Goal: Transaction & Acquisition: Book appointment/travel/reservation

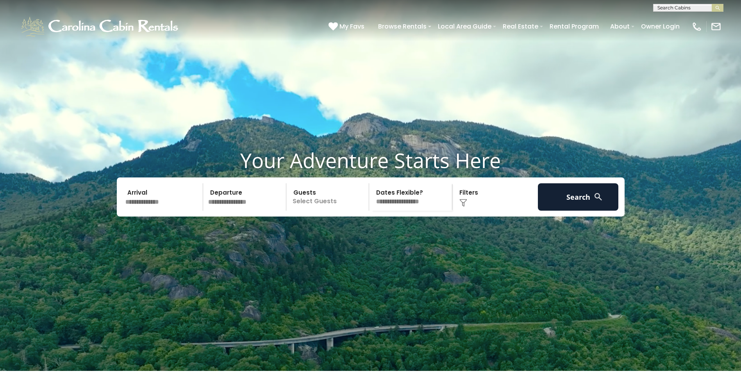
drag, startPoint x: 163, startPoint y: 212, endPoint x: 174, endPoint y: 212, distance: 10.9
click at [166, 211] on input "text" at bounding box center [163, 196] width 81 height 27
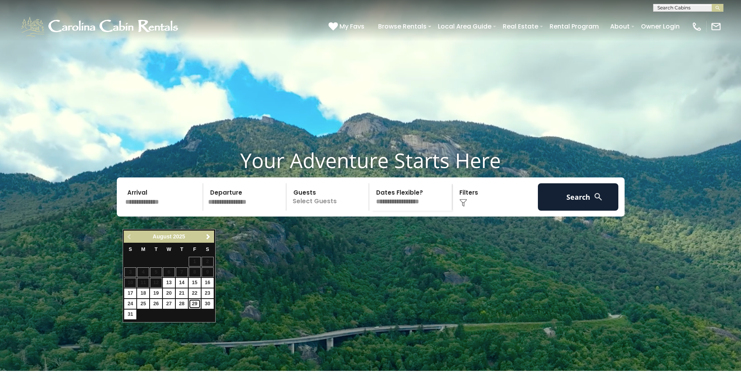
click at [197, 303] on link "29" at bounding box center [195, 304] width 12 height 10
type input "*******"
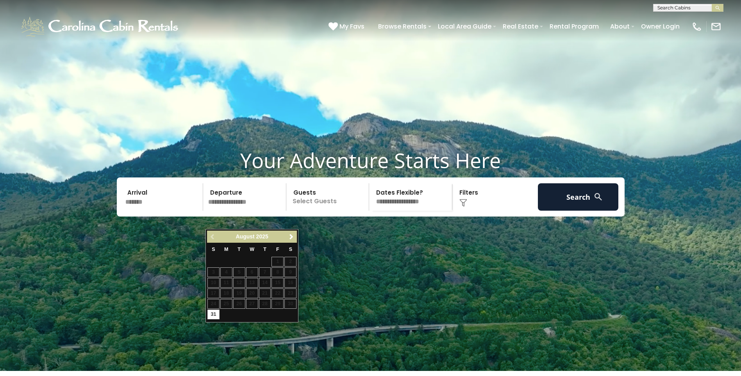
click at [138, 211] on input "*******" at bounding box center [163, 196] width 81 height 27
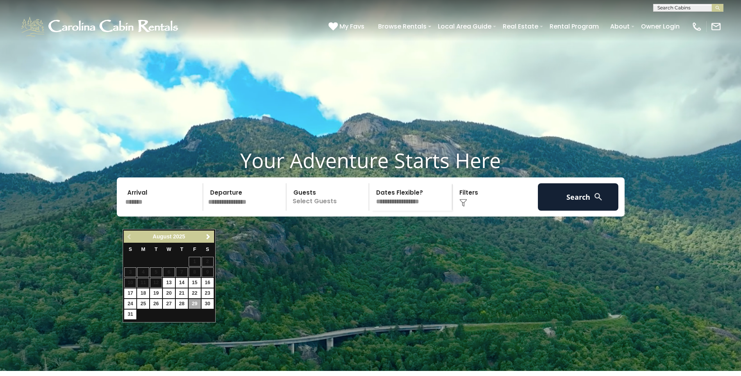
click at [200, 234] on div "August 2025" at bounding box center [168, 237] width 65 height 10
click at [207, 240] on link "Next" at bounding box center [209, 237] width 10 height 10
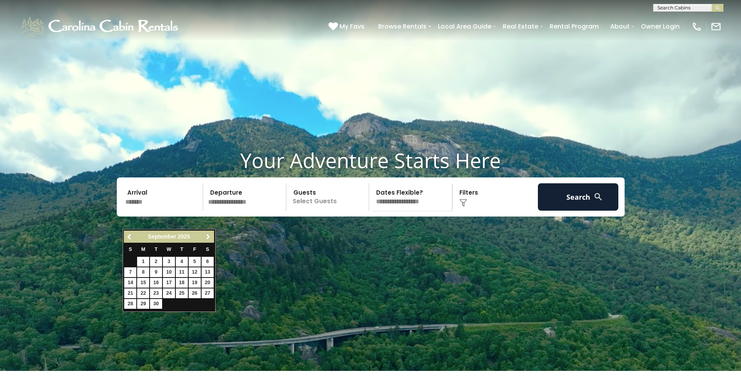
click at [207, 240] on link "Next" at bounding box center [209, 237] width 10 height 10
click at [145, 299] on link "29" at bounding box center [143, 304] width 12 height 10
type input "********"
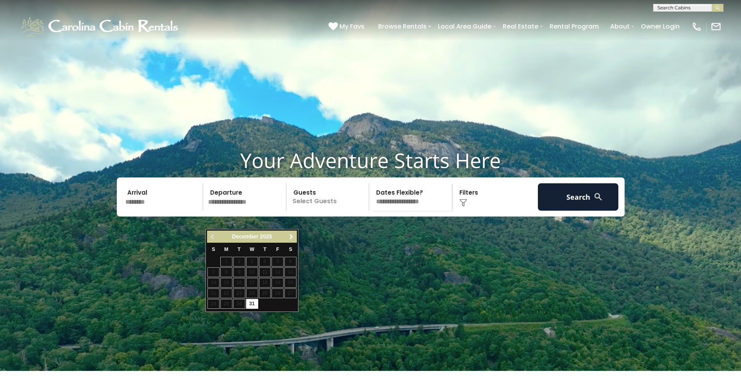
click at [293, 240] on link "Next" at bounding box center [291, 237] width 10 height 10
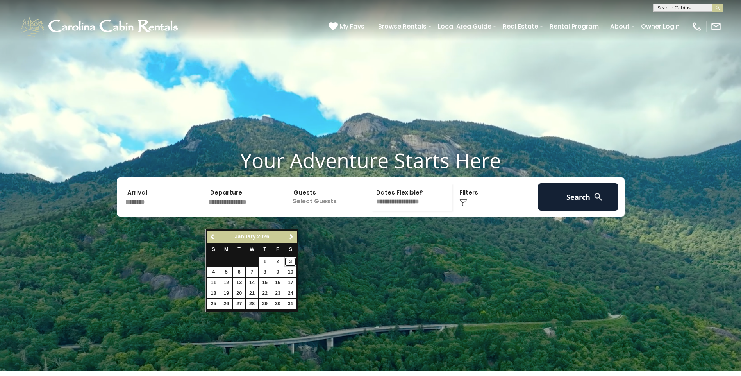
click at [289, 260] on link "3" at bounding box center [290, 262] width 12 height 10
type input "******"
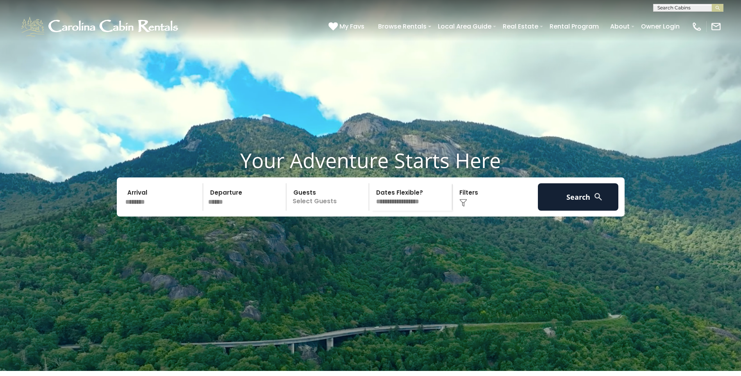
click at [328, 211] on p "Select Guests" at bounding box center [329, 196] width 80 height 27
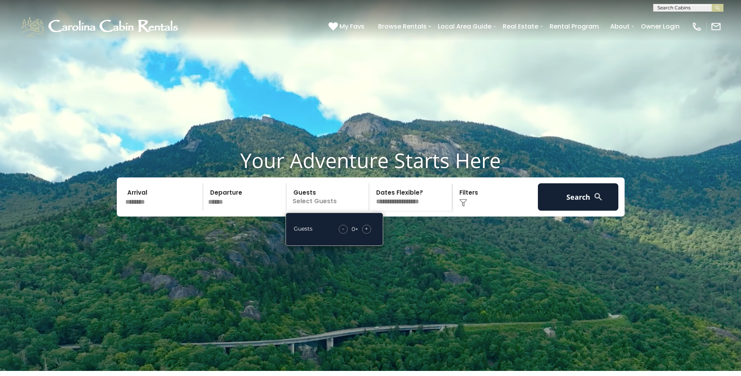
click at [369, 234] on div "+" at bounding box center [366, 229] width 9 height 9
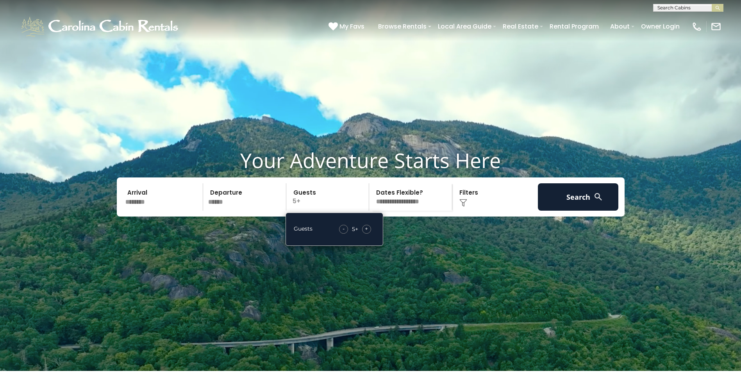
click at [369, 234] on div "+" at bounding box center [366, 229] width 9 height 9
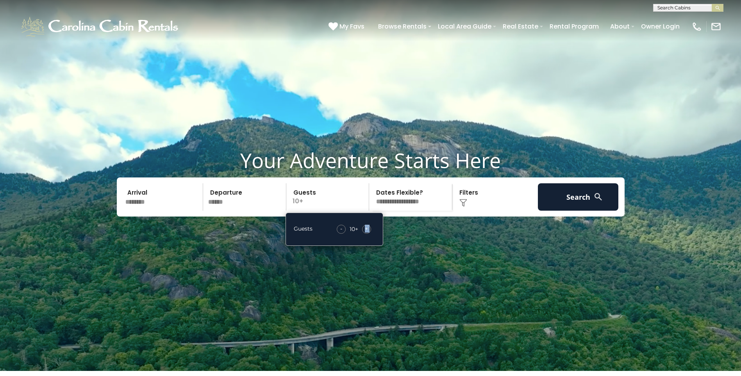
click at [369, 234] on div "+" at bounding box center [366, 229] width 9 height 9
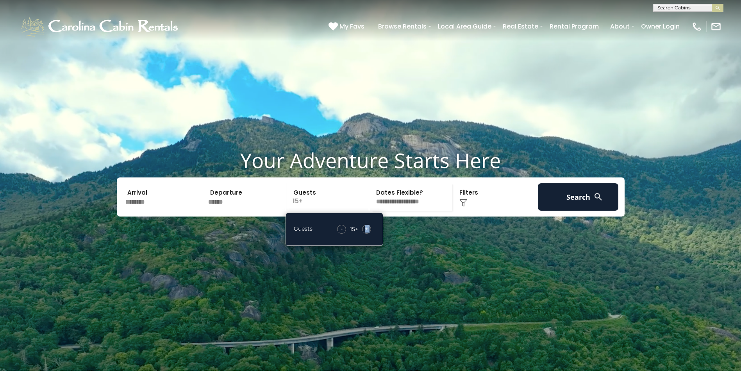
click at [370, 234] on div "+" at bounding box center [366, 229] width 9 height 9
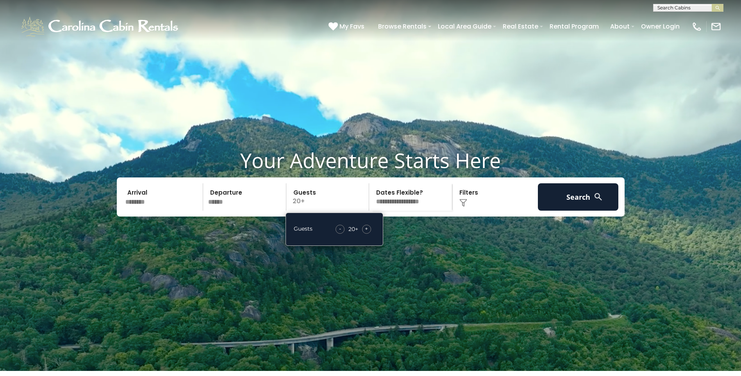
drag, startPoint x: 370, startPoint y: 245, endPoint x: 342, endPoint y: 247, distance: 28.2
click at [342, 234] on div "-" at bounding box center [340, 229] width 9 height 9
click at [341, 232] on span "-" at bounding box center [340, 229] width 2 height 8
click at [342, 232] on span "-" at bounding box center [341, 229] width 2 height 8
click at [342, 232] on span "-" at bounding box center [342, 229] width 2 height 8
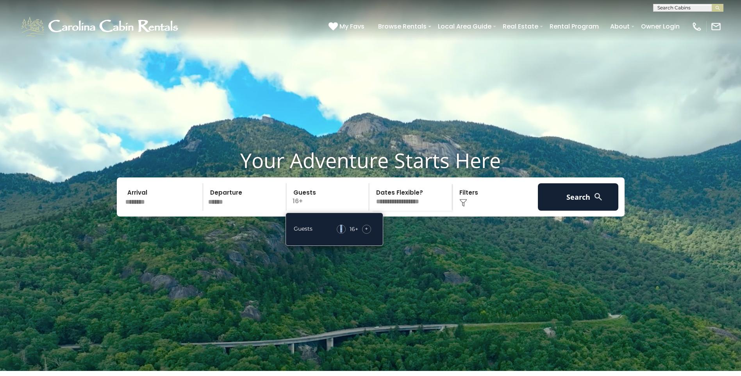
click at [342, 232] on span "-" at bounding box center [341, 229] width 2 height 8
click at [342, 232] on span "-" at bounding box center [342, 229] width 2 height 8
click at [409, 211] on select "**********" at bounding box center [412, 196] width 80 height 27
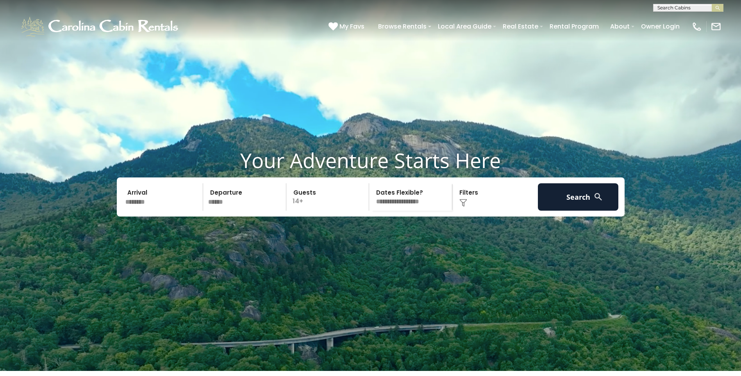
select select "*"
click at [372, 202] on select "**********" at bounding box center [412, 196] width 80 height 27
click at [590, 211] on button "Search" at bounding box center [578, 196] width 81 height 27
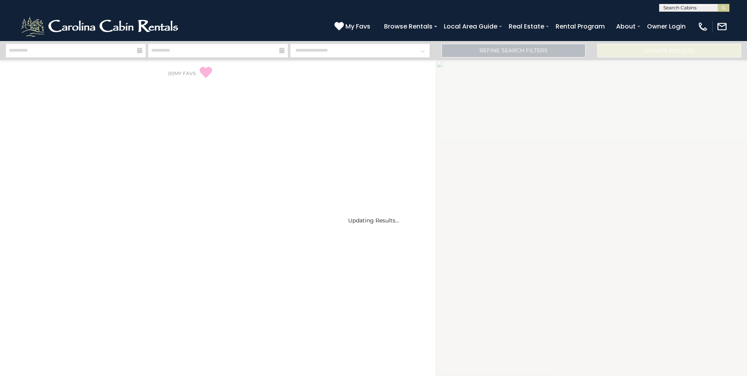
select select "*"
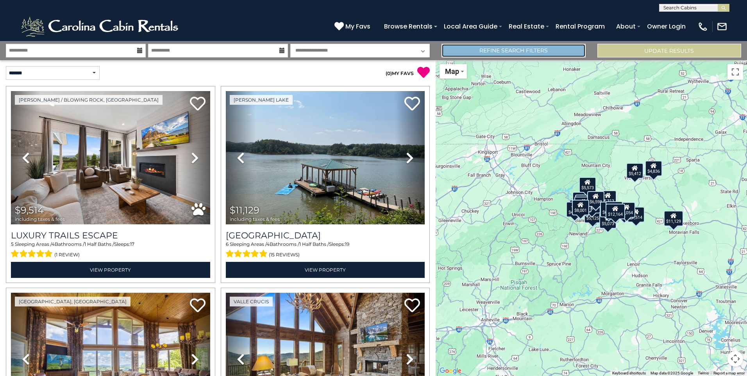
click at [509, 50] on link "Refine Search Filters" at bounding box center [514, 51] width 144 height 14
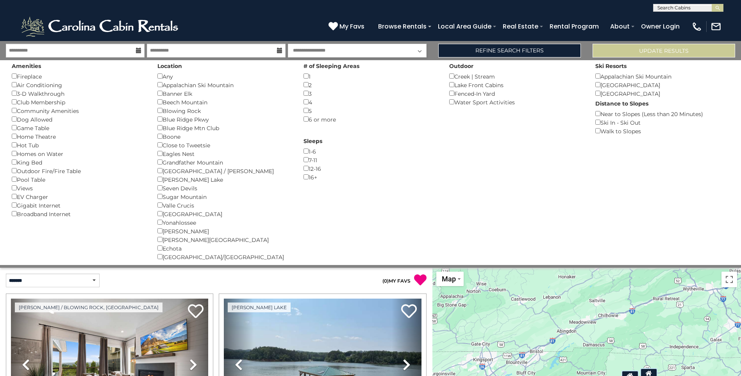
click at [183, 113] on div "Blowing Rock ()" at bounding box center [224, 110] width 134 height 9
click at [288, 13] on div "(828) 295-6000 My Favs Browse Rentals Local Area Guide Activities & Attractions…" at bounding box center [370, 26] width 741 height 29
click at [622, 44] on button "Please Update Results" at bounding box center [664, 51] width 143 height 14
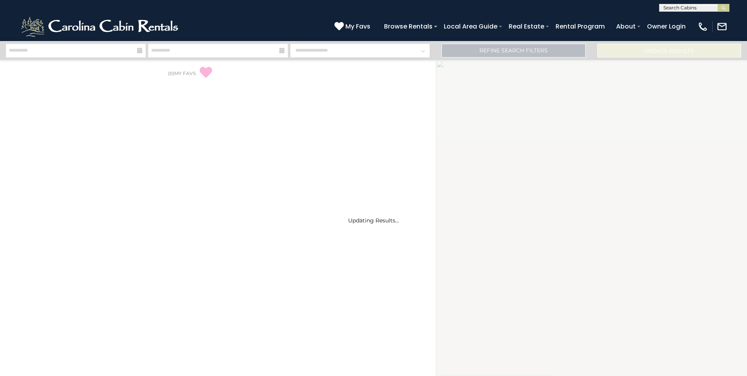
select select "*"
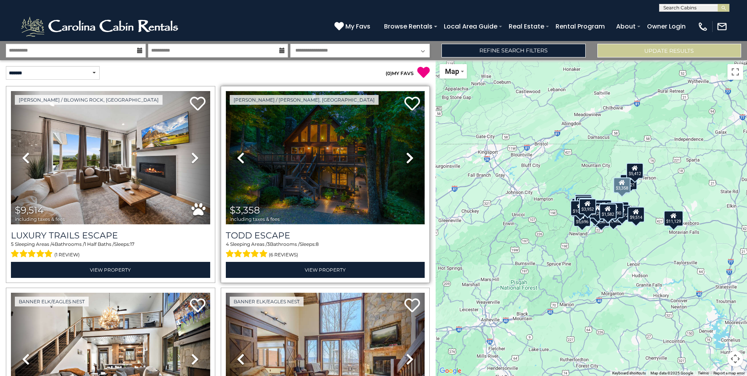
click at [297, 175] on img at bounding box center [325, 157] width 199 height 133
click at [309, 179] on img at bounding box center [325, 157] width 199 height 133
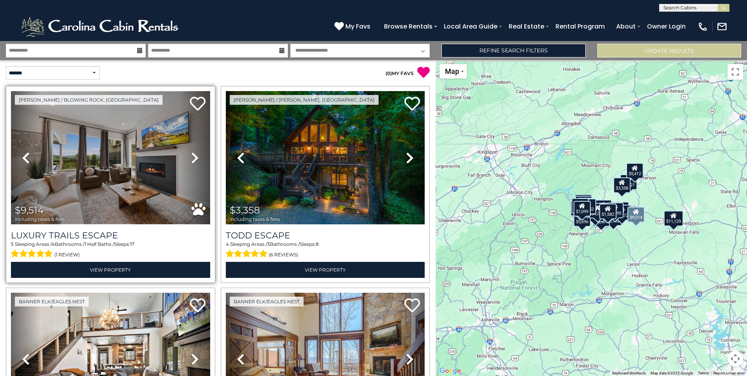
click at [166, 176] on img at bounding box center [110, 157] width 199 height 133
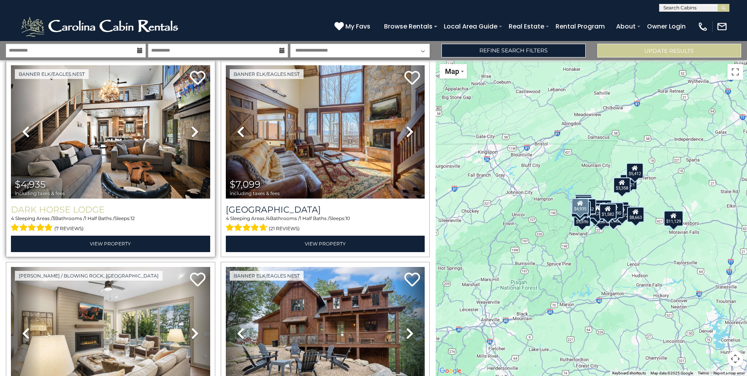
scroll to position [195, 0]
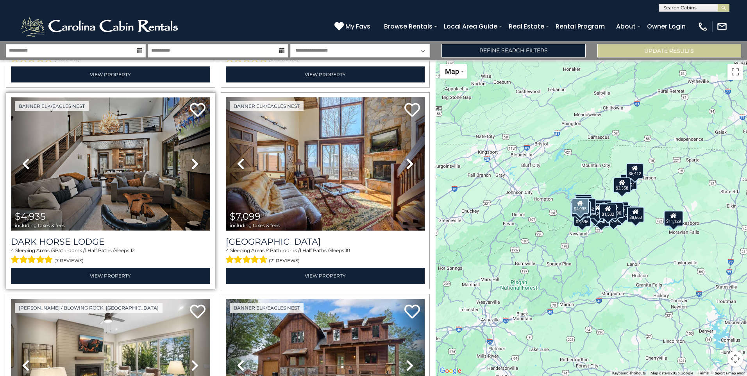
click at [112, 127] on img at bounding box center [110, 163] width 199 height 133
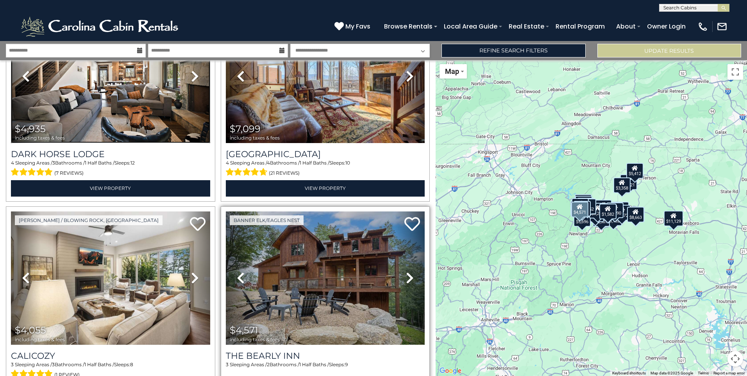
scroll to position [313, 0]
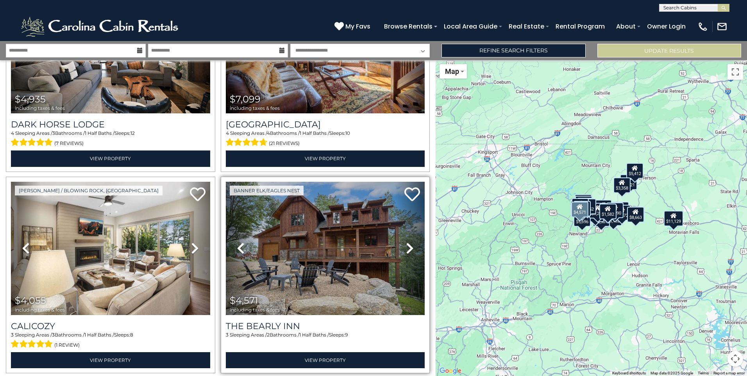
click at [409, 247] on icon at bounding box center [410, 248] width 8 height 13
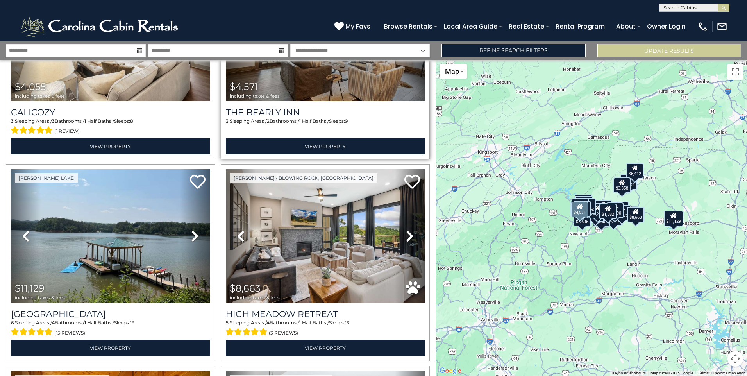
scroll to position [547, 0]
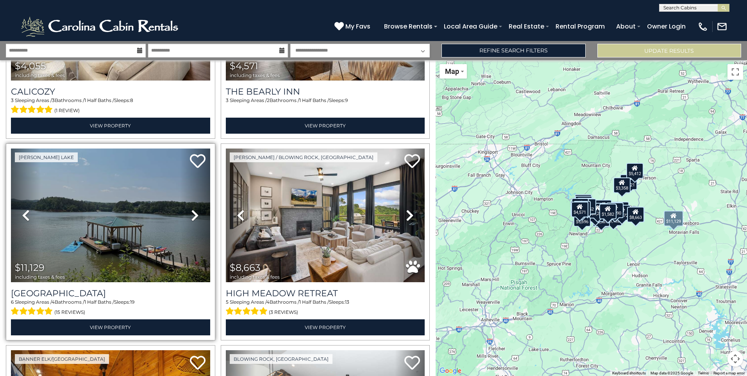
click at [195, 209] on icon at bounding box center [195, 215] width 8 height 13
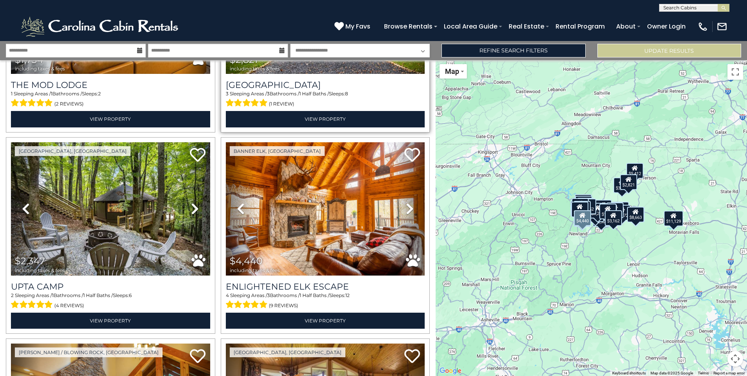
scroll to position [1172, 0]
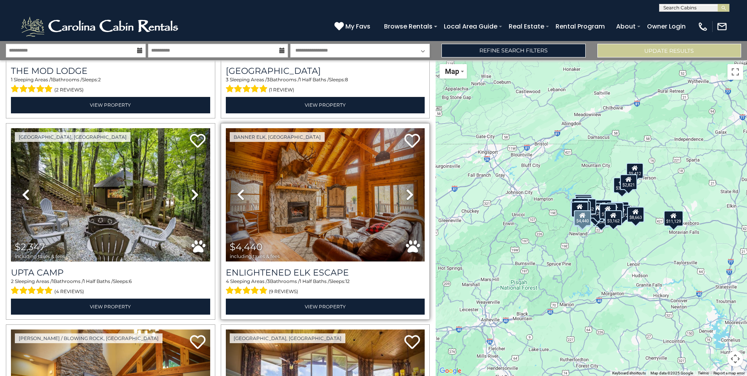
click at [406, 190] on icon at bounding box center [410, 194] width 8 height 13
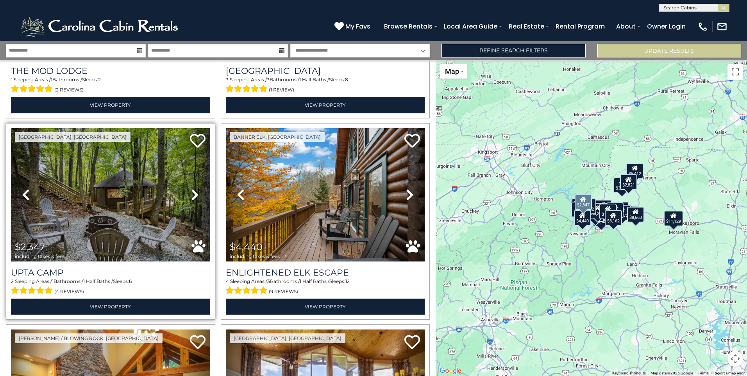
click at [193, 188] on icon at bounding box center [195, 194] width 8 height 13
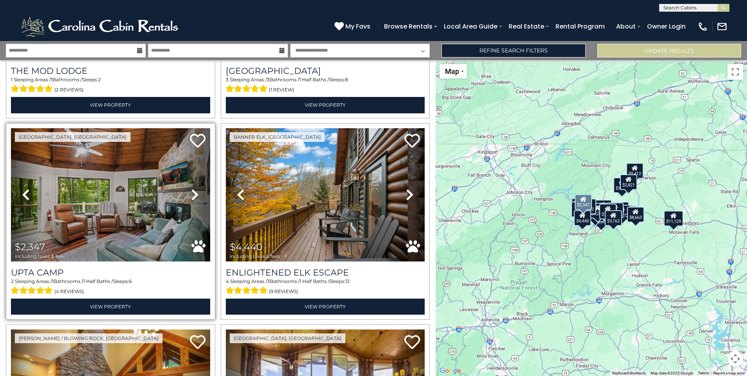
click at [193, 188] on icon at bounding box center [195, 194] width 8 height 13
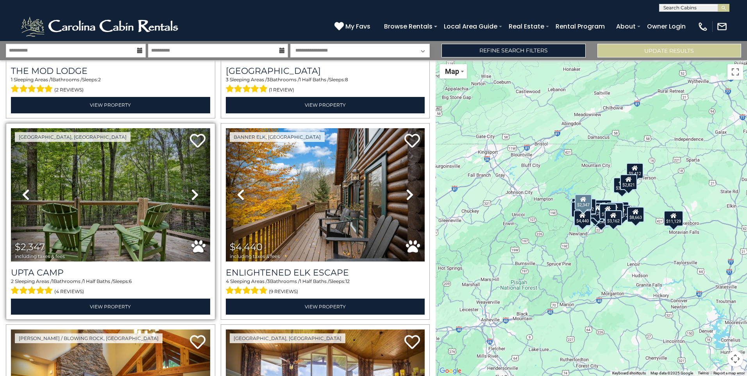
click at [193, 188] on icon at bounding box center [195, 194] width 8 height 13
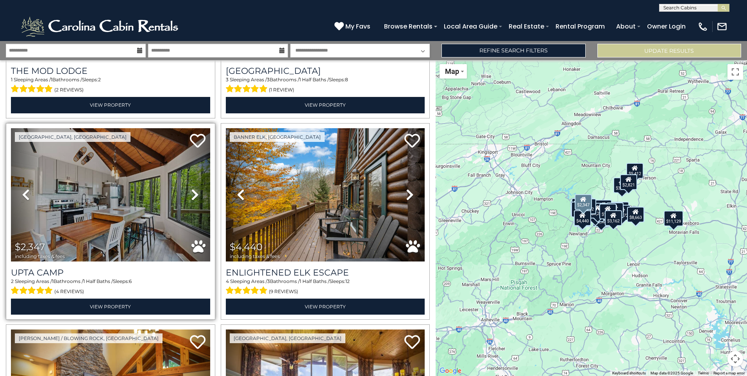
click at [193, 188] on icon at bounding box center [195, 194] width 8 height 13
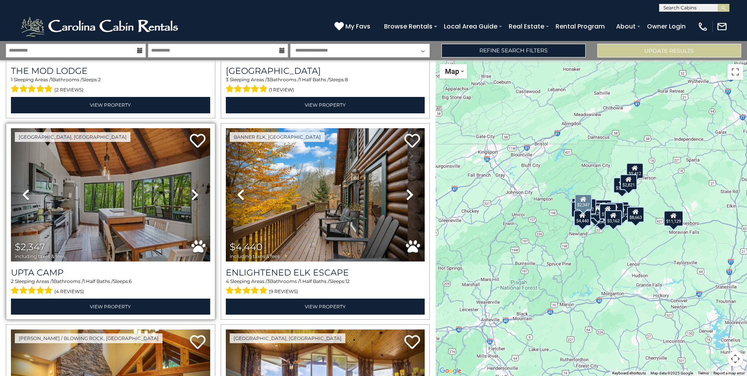
click at [193, 188] on icon at bounding box center [195, 194] width 8 height 13
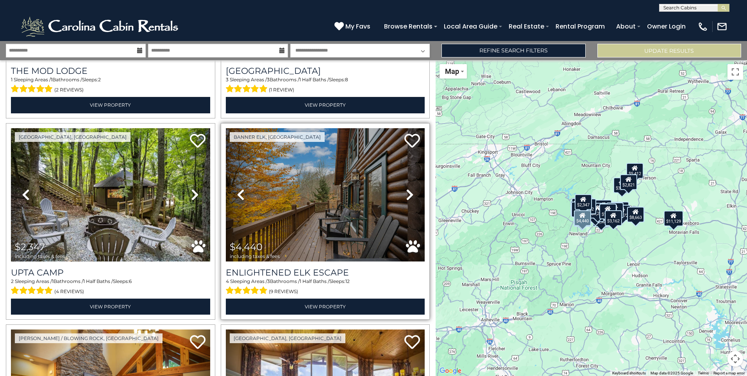
drag, startPoint x: 408, startPoint y: 179, endPoint x: 404, endPoint y: 180, distance: 4.1
click at [408, 180] on link "Next" at bounding box center [410, 194] width 30 height 133
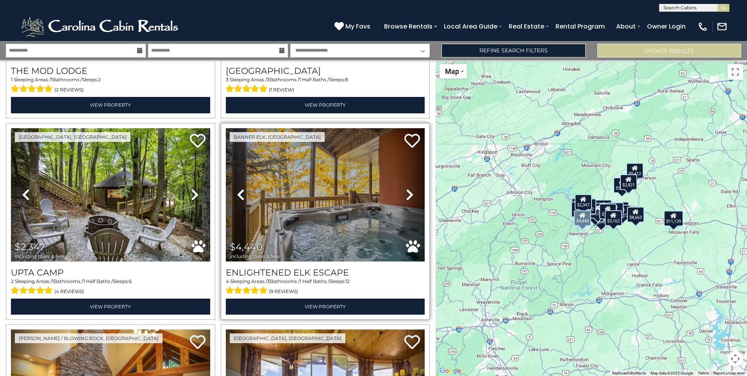
click at [403, 195] on link "Next" at bounding box center [410, 194] width 30 height 133
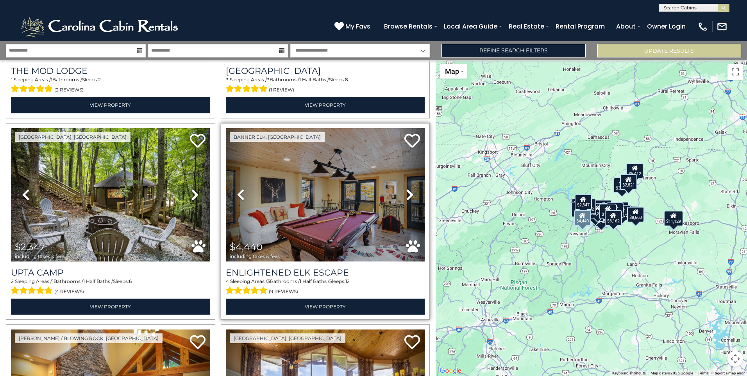
click at [402, 195] on link "Next" at bounding box center [410, 194] width 30 height 133
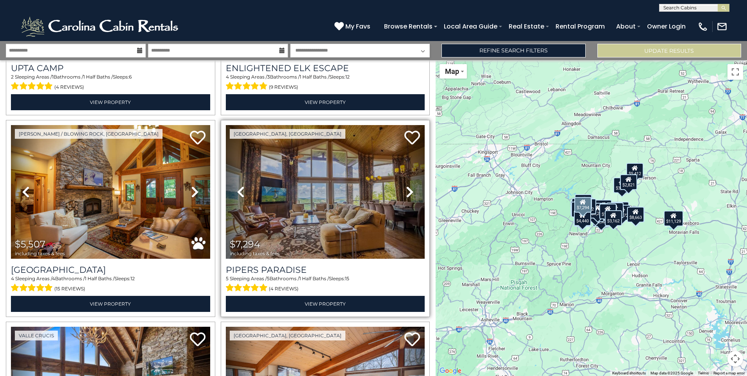
scroll to position [1407, 0]
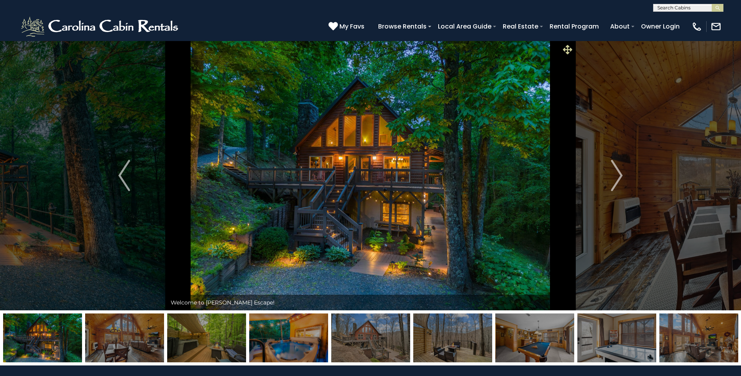
click at [571, 45] on icon at bounding box center [567, 49] width 9 height 9
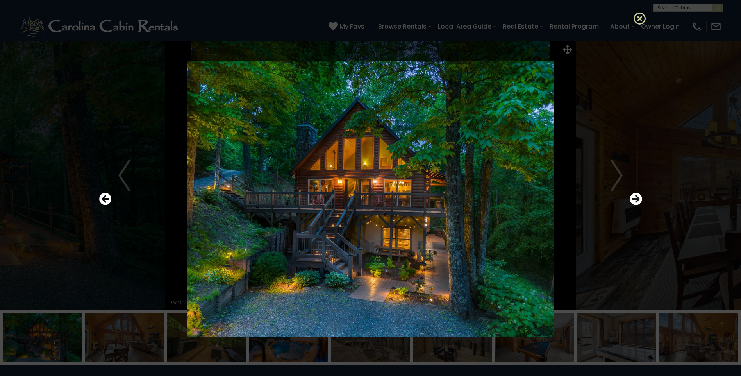
click at [643, 22] on icon at bounding box center [640, 18] width 13 height 13
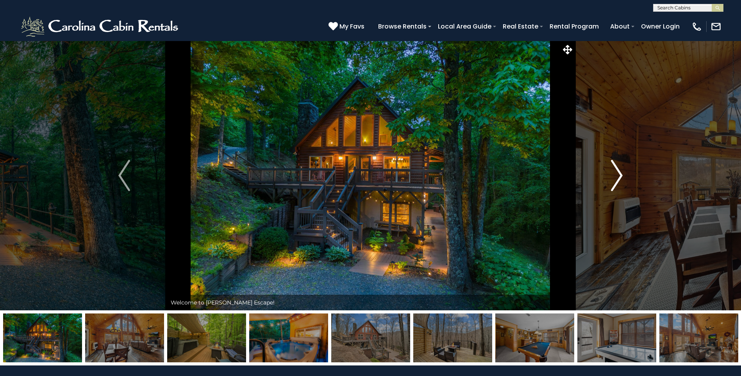
click at [619, 172] on img "Next" at bounding box center [617, 175] width 12 height 31
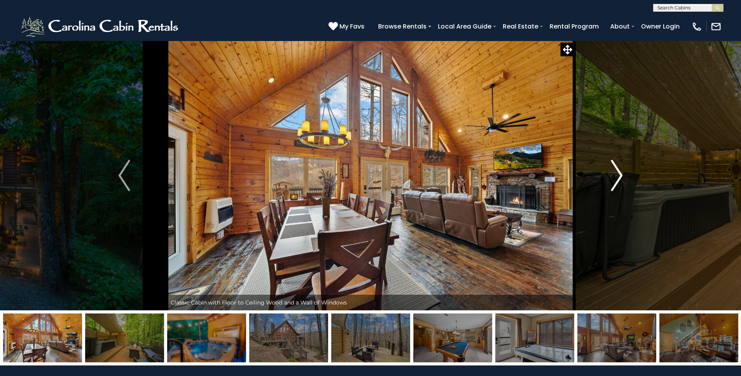
click at [618, 174] on img "Next" at bounding box center [617, 175] width 12 height 31
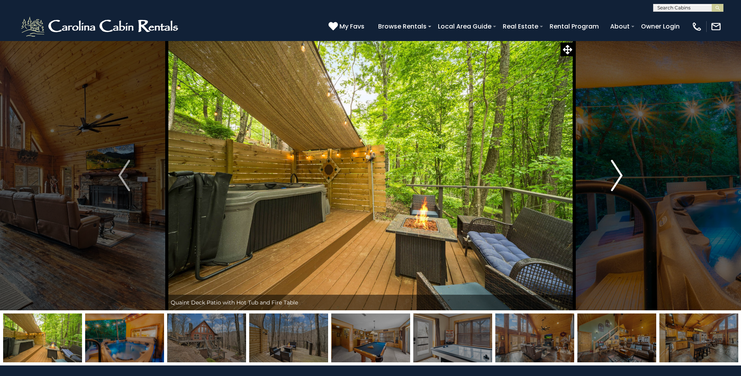
click at [598, 186] on button "Next" at bounding box center [616, 176] width 85 height 270
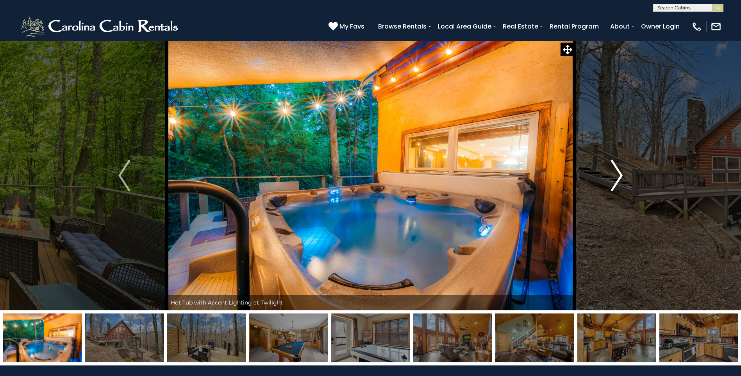
click at [597, 186] on button "Next" at bounding box center [616, 176] width 85 height 270
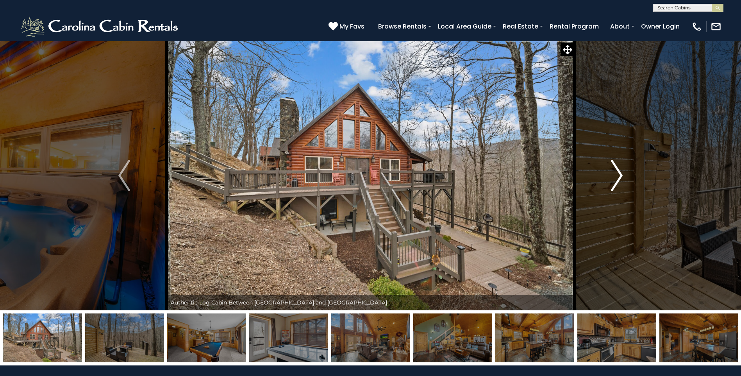
click at [595, 186] on button "Next" at bounding box center [616, 176] width 85 height 270
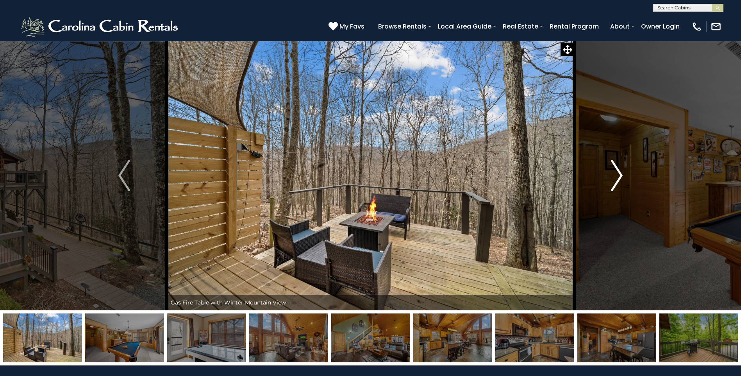
click at [595, 186] on button "Next" at bounding box center [616, 176] width 85 height 270
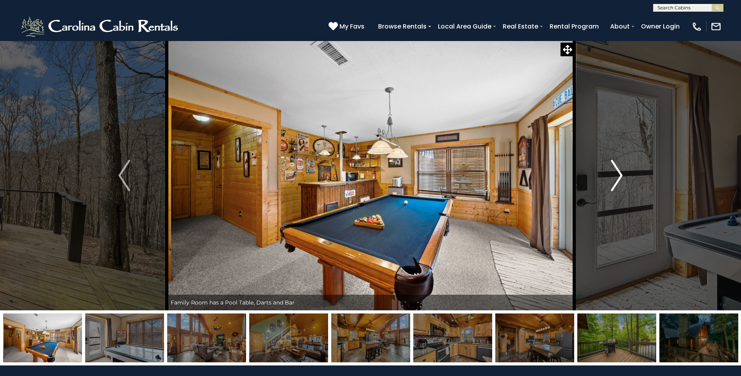
click at [595, 186] on button "Next" at bounding box center [616, 176] width 85 height 270
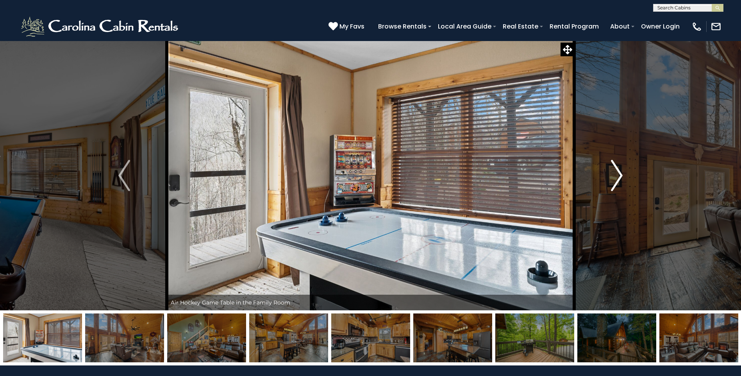
click at [595, 186] on button "Next" at bounding box center [616, 176] width 85 height 270
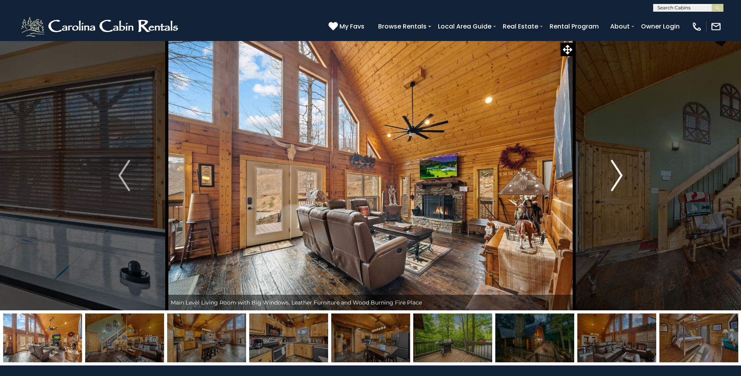
drag, startPoint x: 595, startPoint y: 178, endPoint x: 595, endPoint y: 76, distance: 102.4
click at [595, 76] on button "Next" at bounding box center [616, 176] width 85 height 270
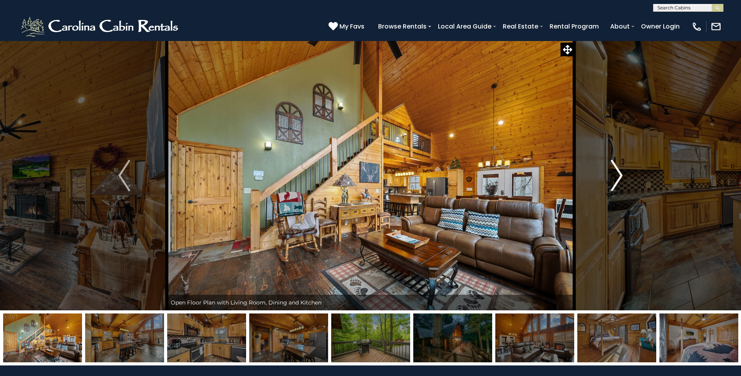
click at [618, 161] on img "Next" at bounding box center [617, 175] width 12 height 31
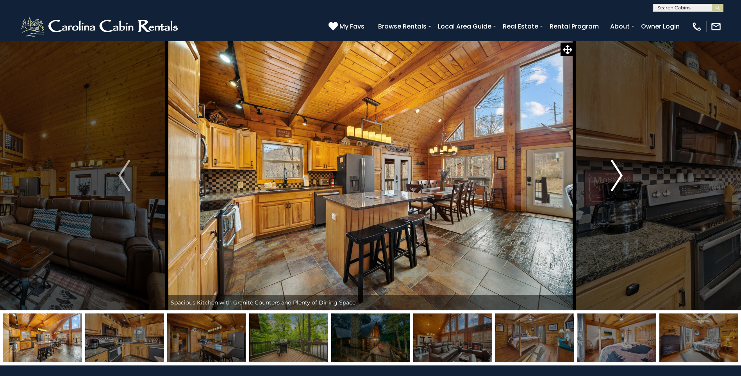
click at [615, 187] on img "Next" at bounding box center [617, 175] width 12 height 31
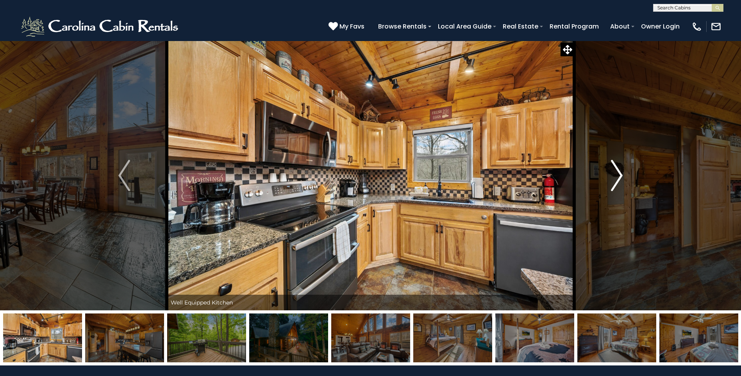
click at [615, 187] on img "Next" at bounding box center [617, 175] width 12 height 31
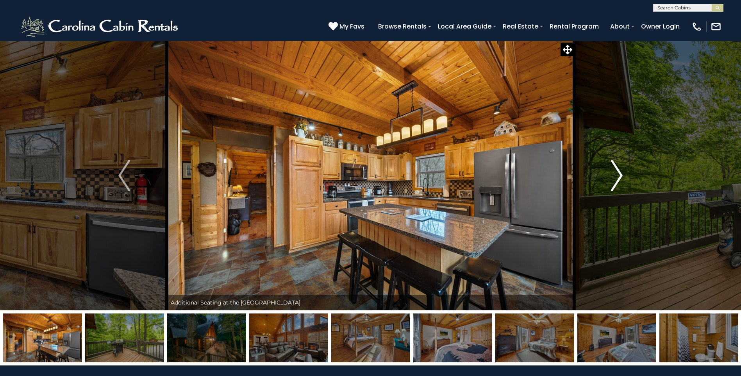
click at [615, 187] on img "Next" at bounding box center [617, 175] width 12 height 31
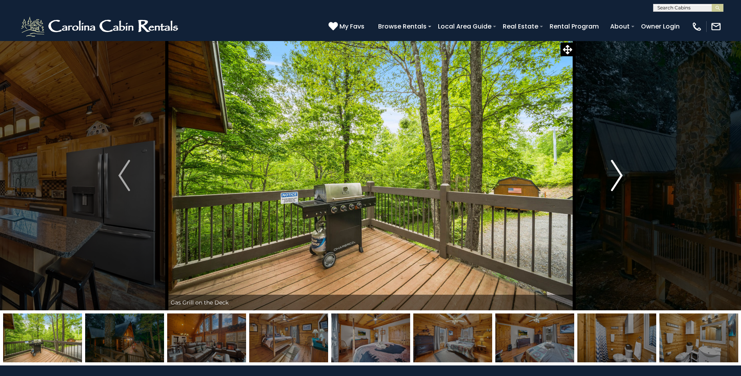
click at [622, 189] on img "Next" at bounding box center [617, 175] width 12 height 31
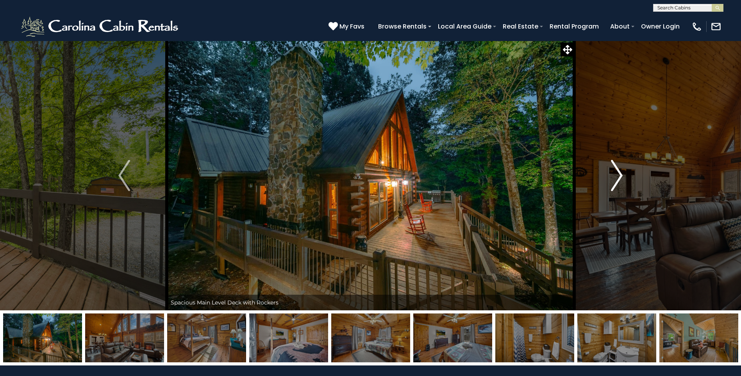
click at [622, 167] on img "Next" at bounding box center [617, 175] width 12 height 31
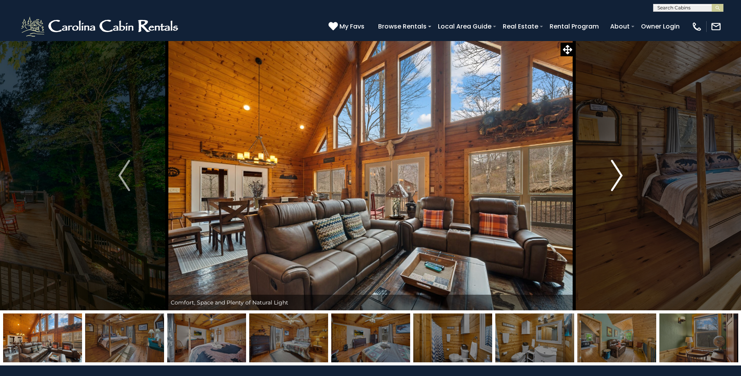
click at [627, 158] on button "Next" at bounding box center [616, 176] width 85 height 270
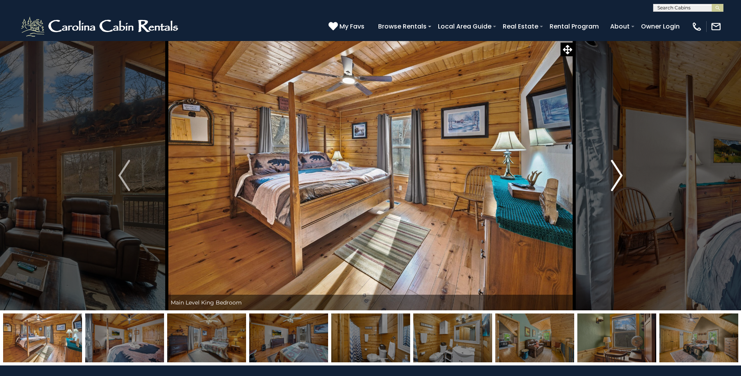
click at [620, 194] on button "Next" at bounding box center [616, 176] width 85 height 270
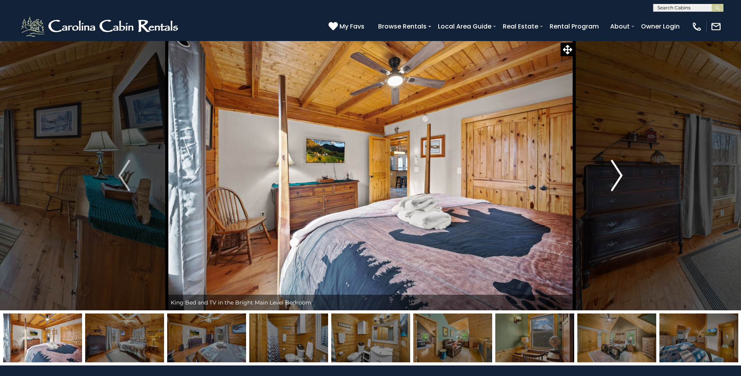
click at [593, 204] on button "Next" at bounding box center [616, 176] width 85 height 270
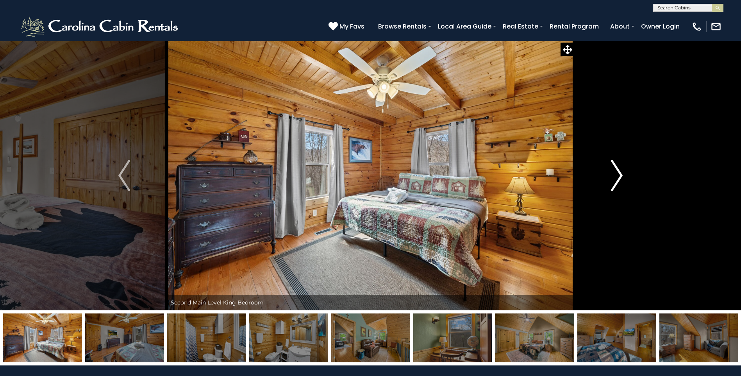
click at [620, 165] on img "Next" at bounding box center [617, 175] width 12 height 31
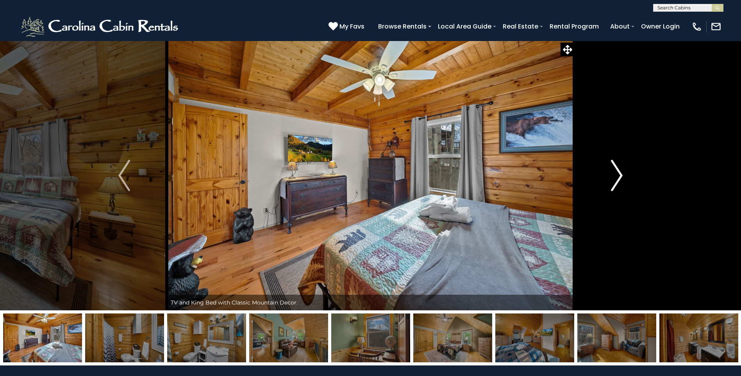
click at [620, 164] on img "Next" at bounding box center [617, 175] width 12 height 31
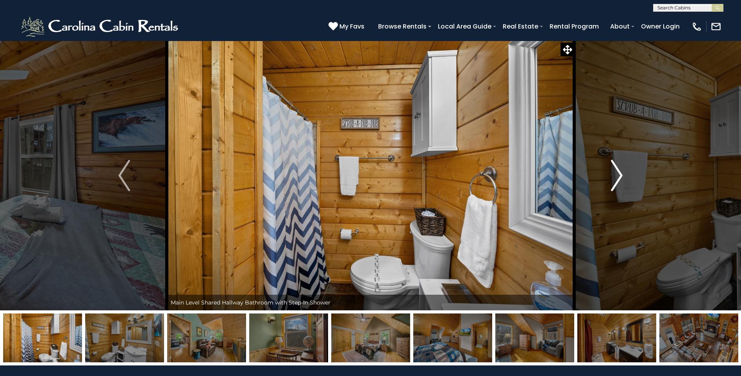
click at [620, 164] on img "Next" at bounding box center [617, 175] width 12 height 31
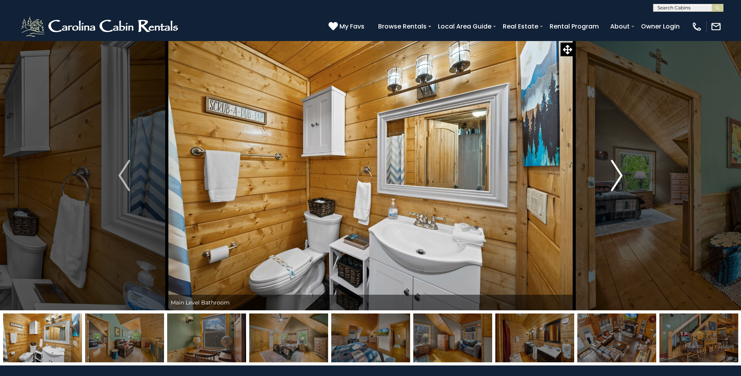
click at [620, 164] on img "Next" at bounding box center [617, 175] width 12 height 31
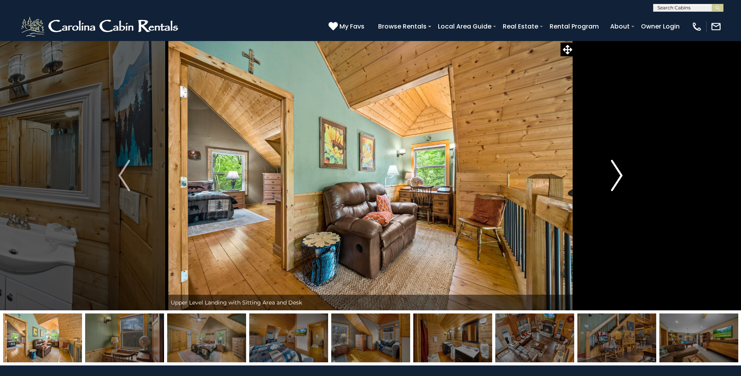
click at [620, 179] on img "Next" at bounding box center [617, 175] width 12 height 31
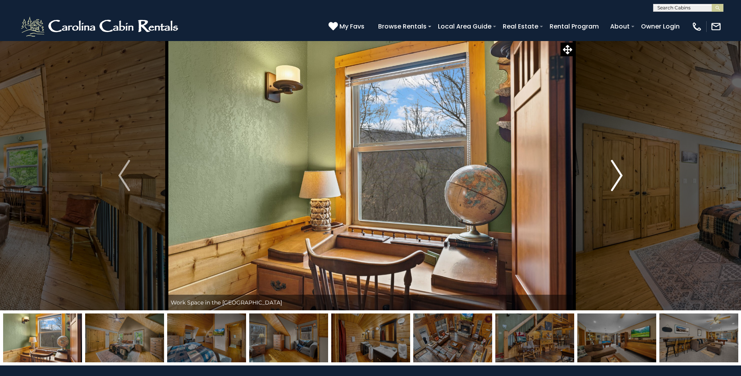
click at [619, 183] on img "Next" at bounding box center [617, 175] width 12 height 31
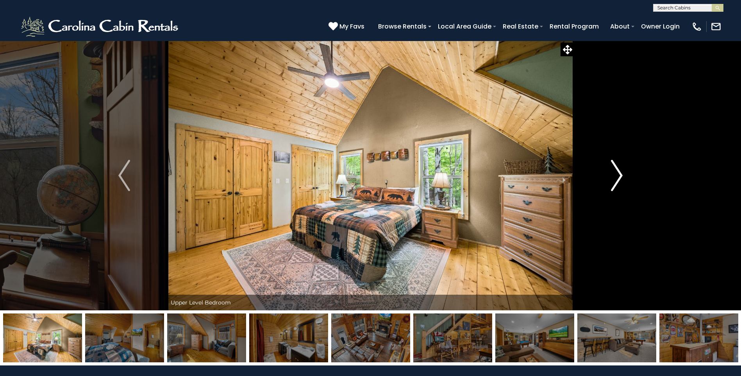
click at [619, 183] on img "Next" at bounding box center [617, 175] width 12 height 31
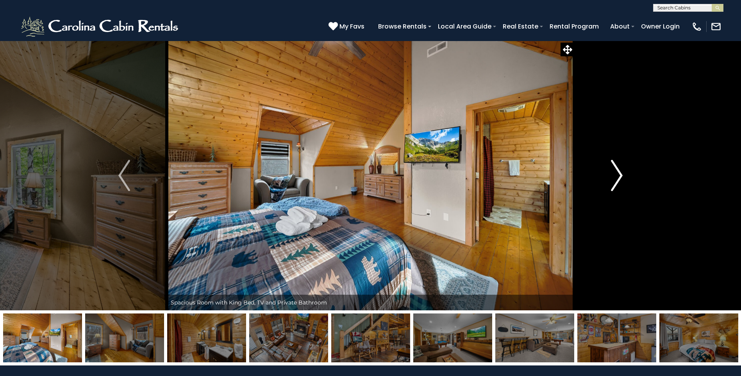
click at [619, 183] on img "Next" at bounding box center [617, 175] width 12 height 31
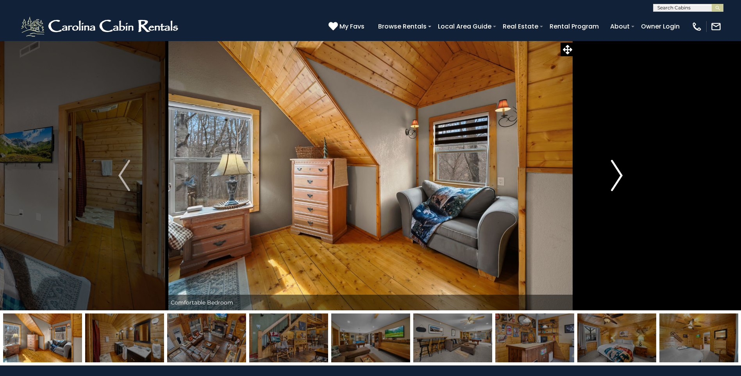
click at [617, 174] on img "Next" at bounding box center [617, 175] width 12 height 31
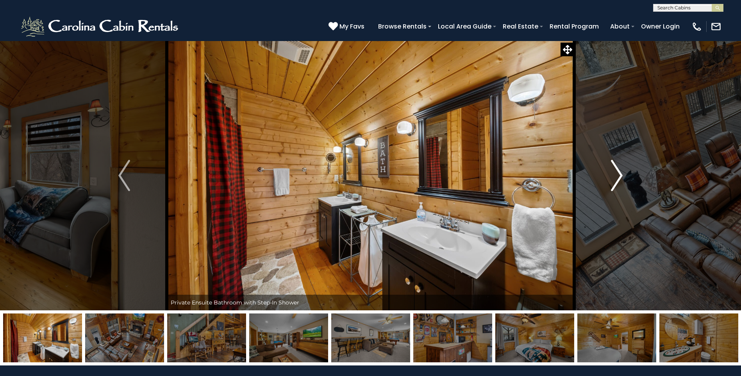
click at [623, 190] on button "Next" at bounding box center [616, 176] width 85 height 270
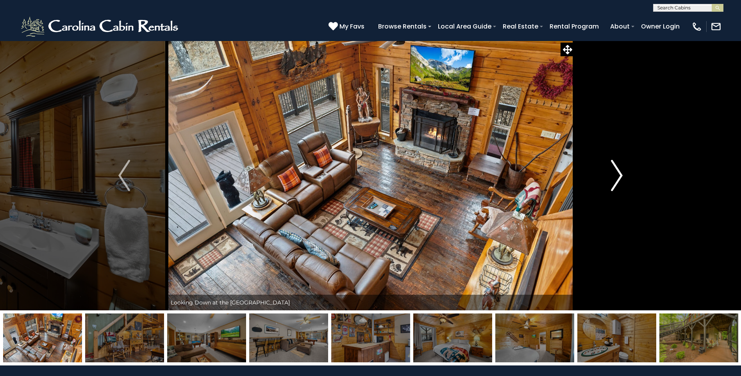
click at [617, 173] on img "Next" at bounding box center [617, 175] width 12 height 31
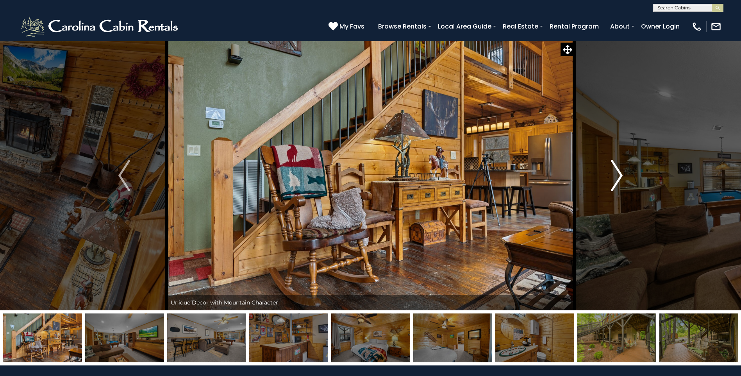
click at [607, 174] on button "Next" at bounding box center [616, 176] width 85 height 270
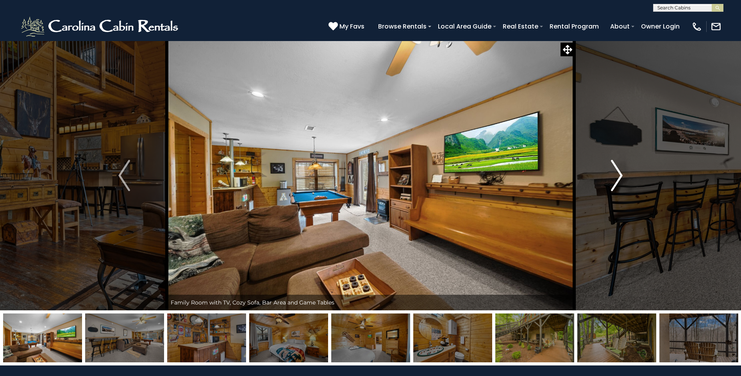
click at [608, 174] on button "Next" at bounding box center [616, 176] width 85 height 270
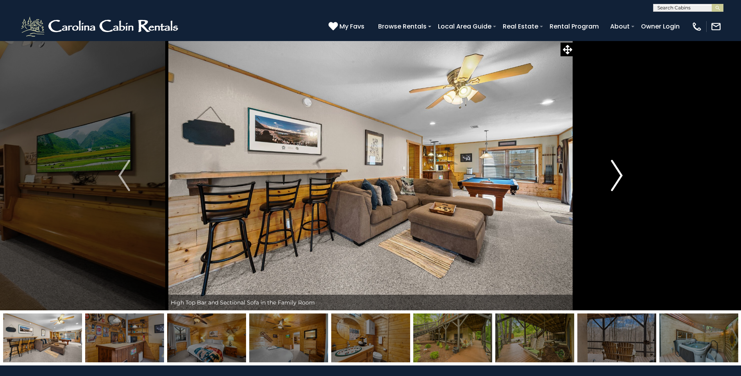
click at [621, 177] on img "Next" at bounding box center [617, 175] width 12 height 31
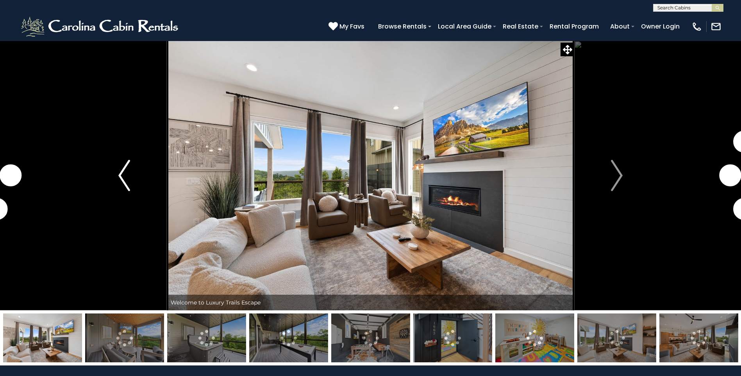
click at [133, 182] on button "Previous" at bounding box center [124, 176] width 85 height 270
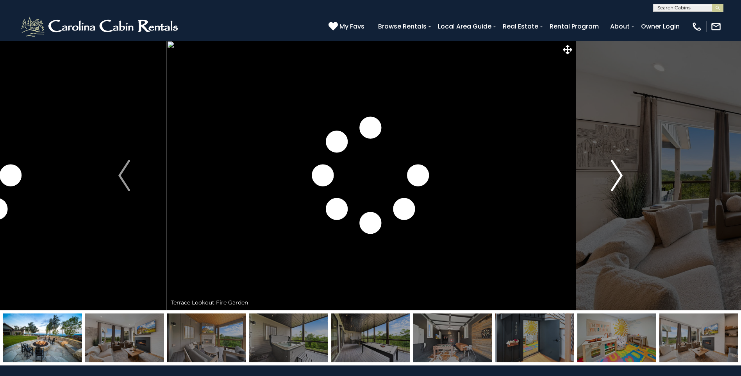
click at [606, 179] on button "Next" at bounding box center [616, 176] width 85 height 270
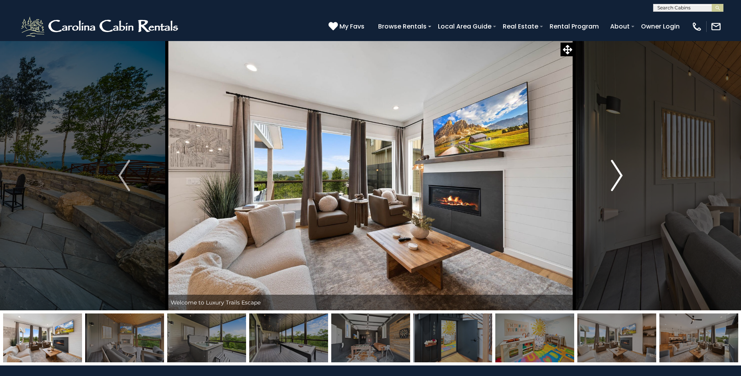
click at [587, 177] on button "Next" at bounding box center [616, 176] width 85 height 270
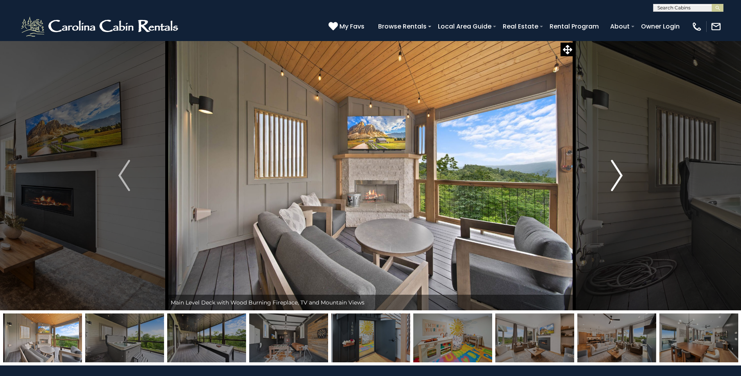
click at [624, 175] on button "Next" at bounding box center [616, 176] width 85 height 270
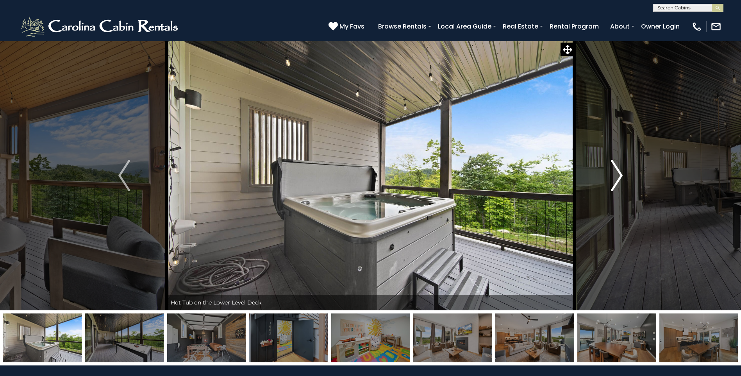
click at [624, 175] on button "Next" at bounding box center [616, 176] width 85 height 270
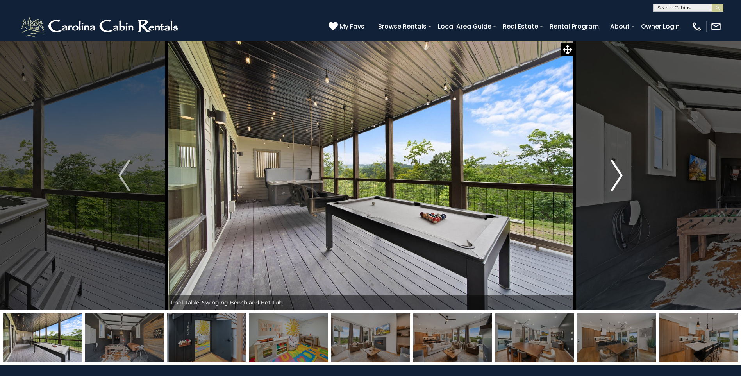
click at [624, 175] on button "Next" at bounding box center [616, 176] width 85 height 270
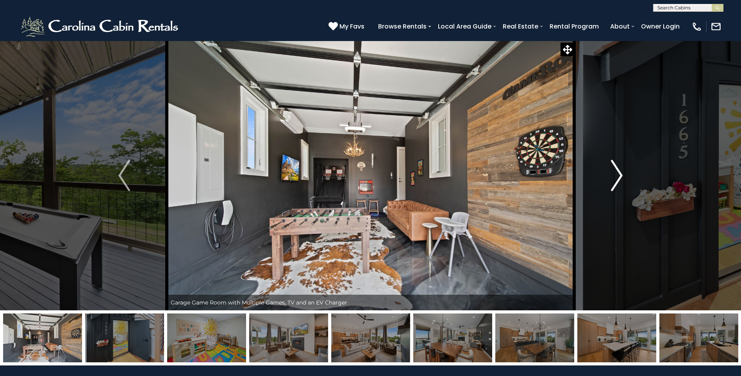
click at [625, 175] on button "Next" at bounding box center [616, 176] width 85 height 270
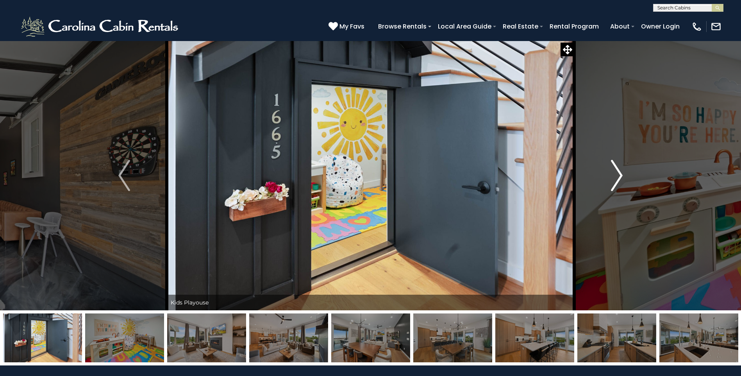
click at [617, 164] on img "Next" at bounding box center [617, 175] width 12 height 31
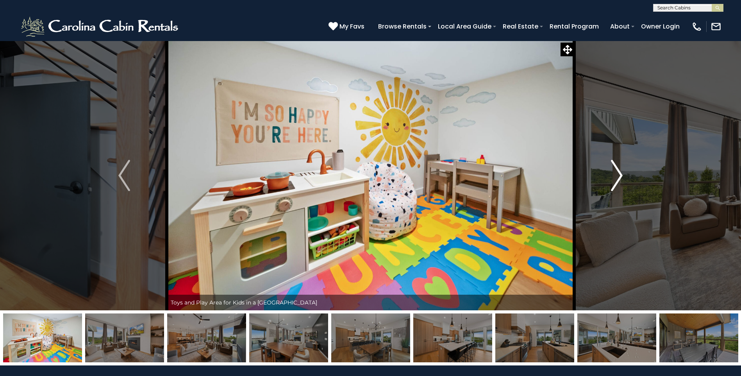
click at [606, 161] on button "Next" at bounding box center [616, 176] width 85 height 270
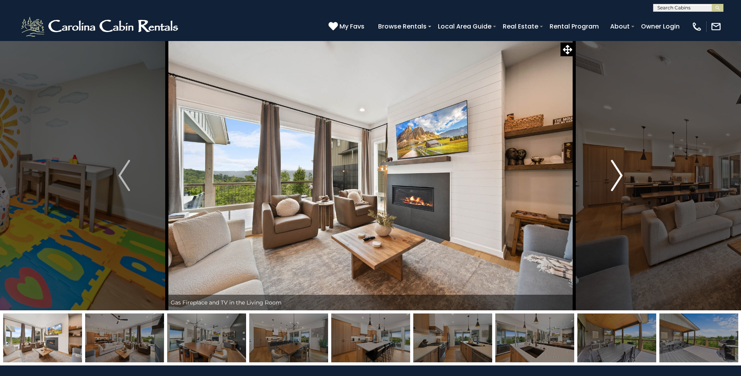
click at [621, 170] on img "Next" at bounding box center [617, 175] width 12 height 31
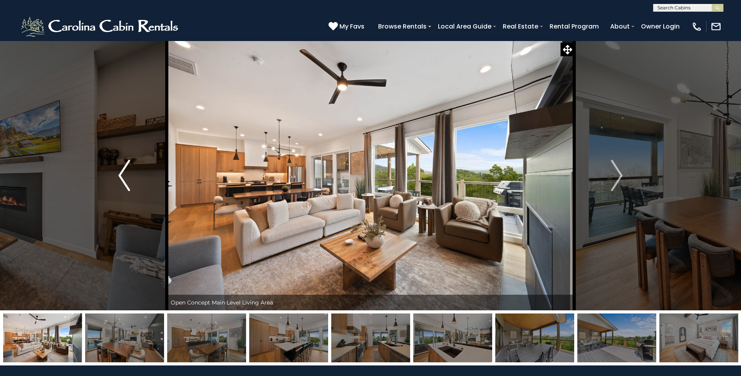
click at [134, 186] on button "Previous" at bounding box center [124, 176] width 85 height 270
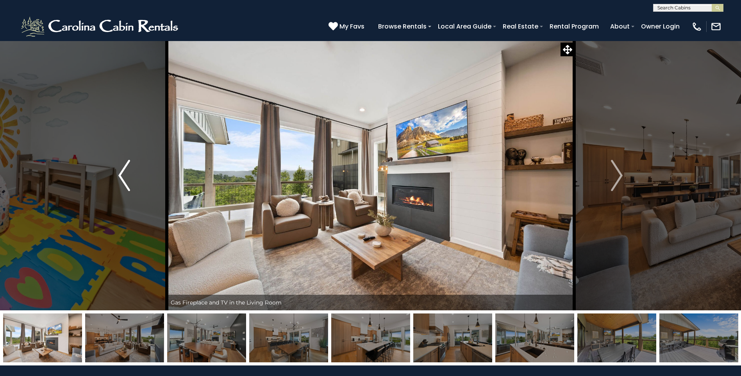
click at [134, 185] on button "Previous" at bounding box center [124, 176] width 85 height 270
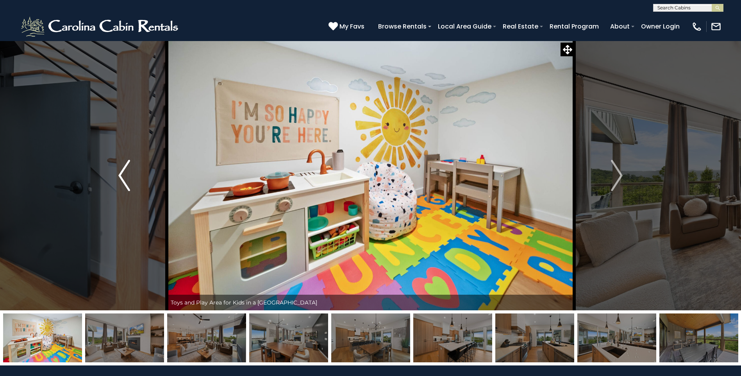
click at [138, 182] on button "Previous" at bounding box center [124, 176] width 85 height 270
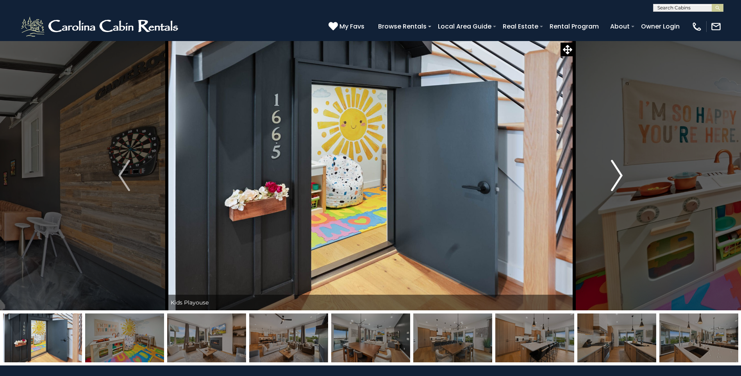
click at [604, 174] on button "Next" at bounding box center [616, 176] width 85 height 270
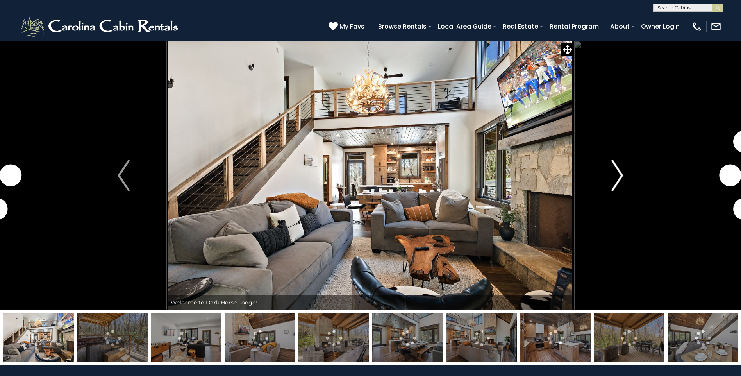
click at [618, 171] on img "Next" at bounding box center [617, 175] width 12 height 31
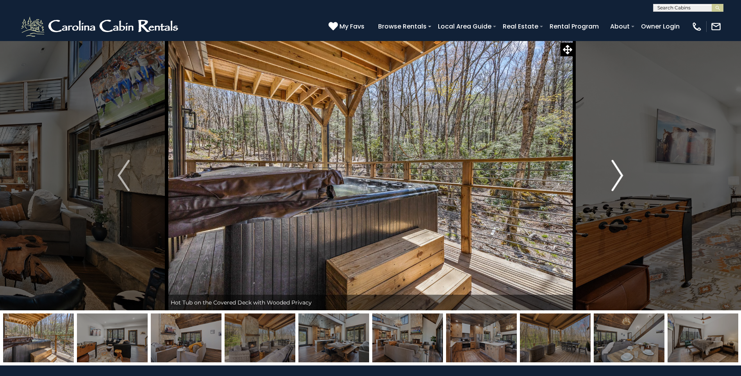
click at [604, 175] on button "Next" at bounding box center [617, 176] width 86 height 270
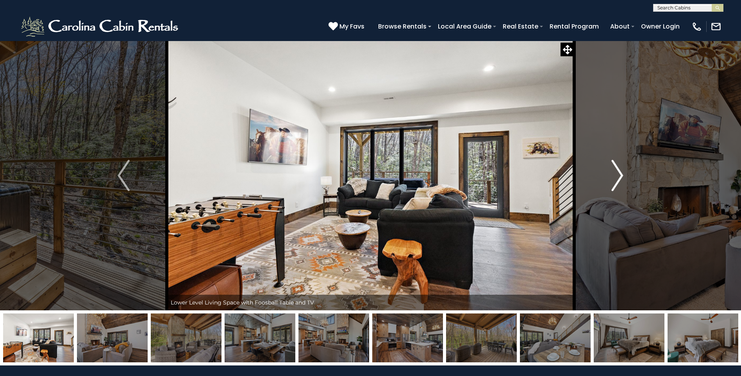
click at [603, 175] on button "Next" at bounding box center [617, 176] width 86 height 270
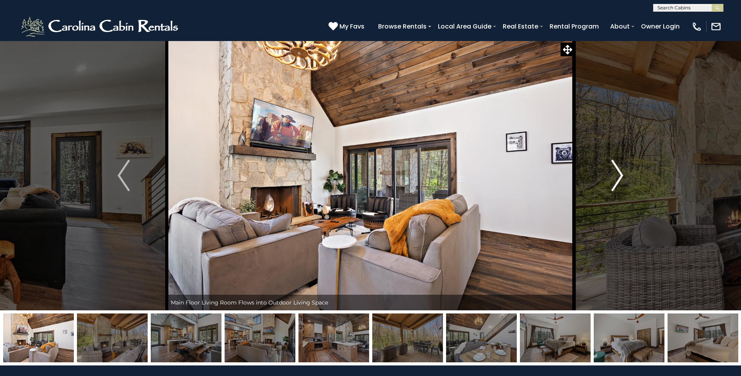
click at [603, 175] on button "Next" at bounding box center [617, 176] width 86 height 270
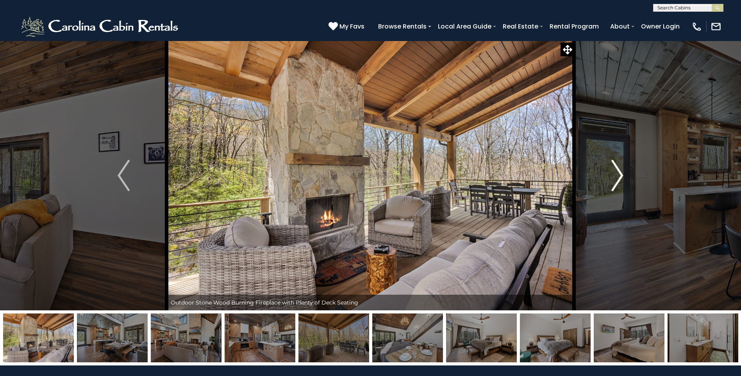
click at [603, 175] on button "Next" at bounding box center [617, 176] width 86 height 270
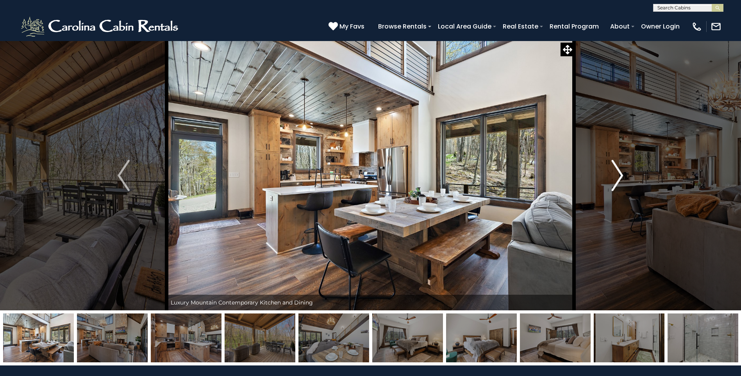
click at [603, 177] on button "Next" at bounding box center [617, 176] width 86 height 270
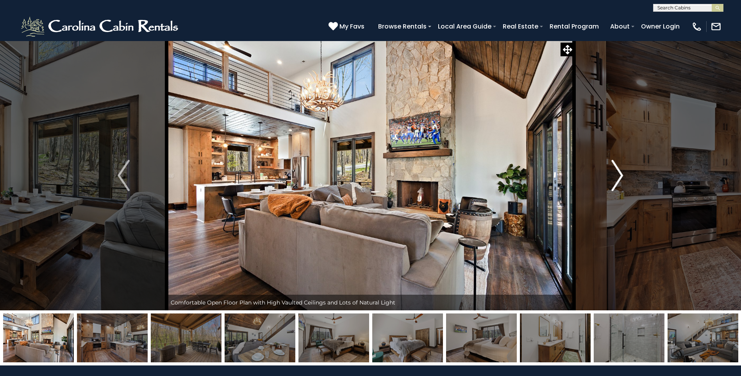
click at [602, 177] on button "Next" at bounding box center [617, 176] width 86 height 270
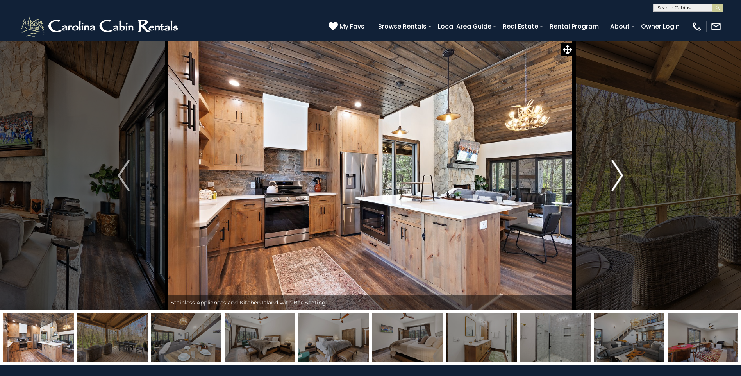
click at [602, 177] on button "Next" at bounding box center [617, 176] width 86 height 270
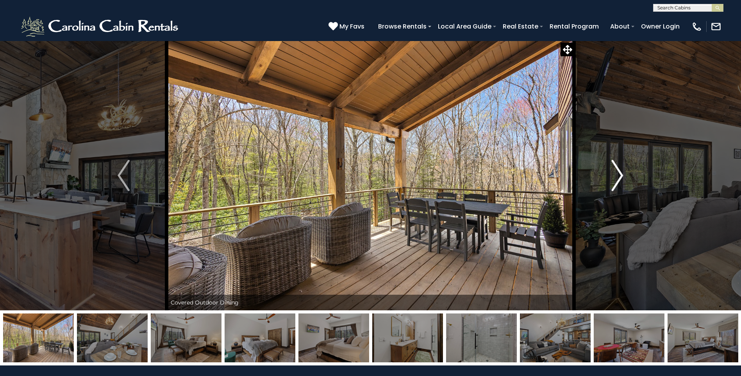
click at [602, 177] on button "Next" at bounding box center [617, 176] width 86 height 270
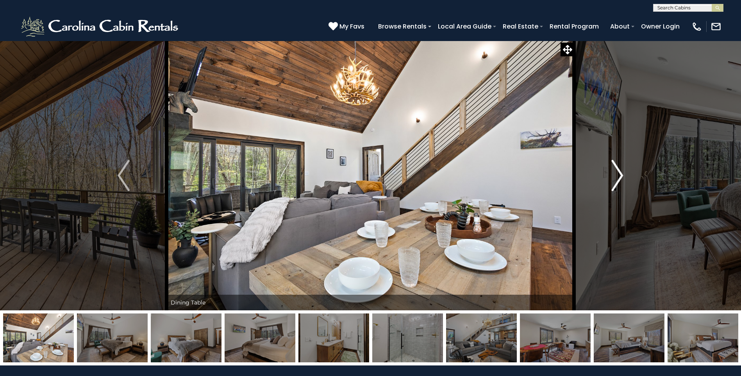
click at [602, 177] on button "Next" at bounding box center [617, 176] width 86 height 270
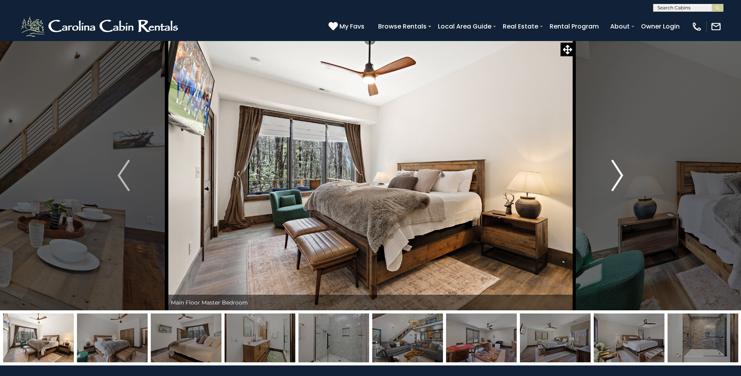
click at [624, 179] on button "Next" at bounding box center [617, 176] width 86 height 270
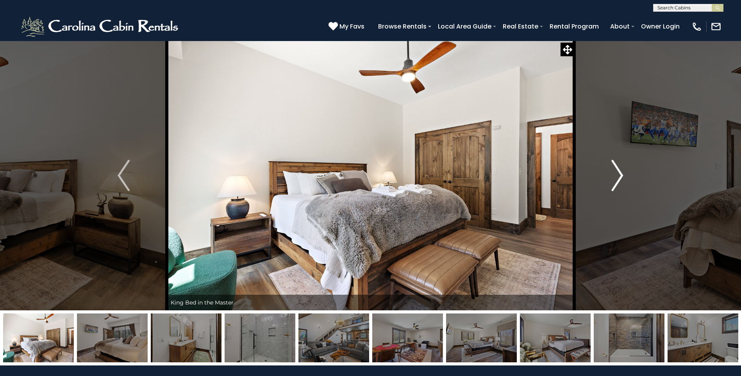
click at [613, 182] on img "Next" at bounding box center [617, 175] width 12 height 31
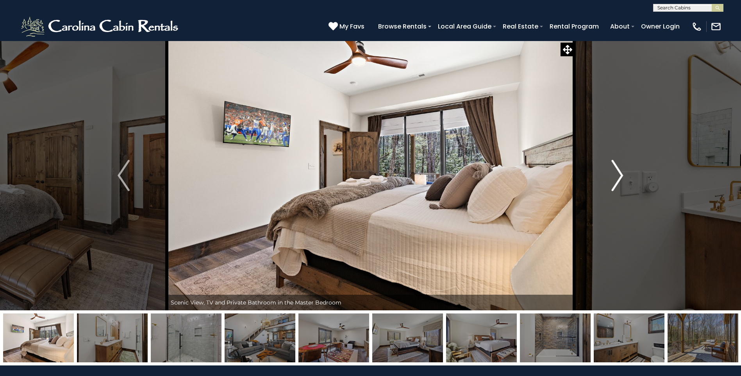
click at [613, 182] on img "Next" at bounding box center [617, 175] width 12 height 31
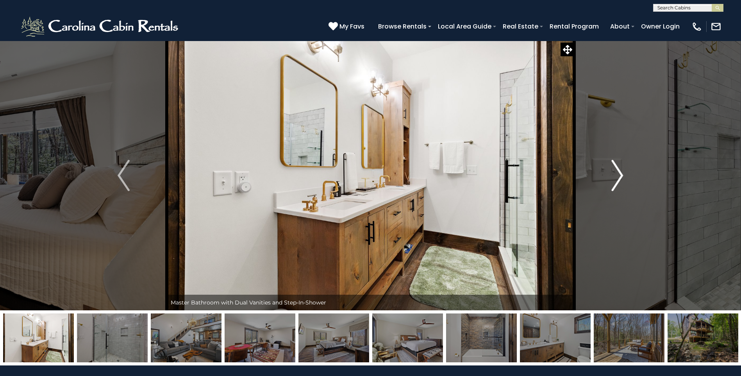
click at [608, 185] on button "Next" at bounding box center [617, 176] width 86 height 270
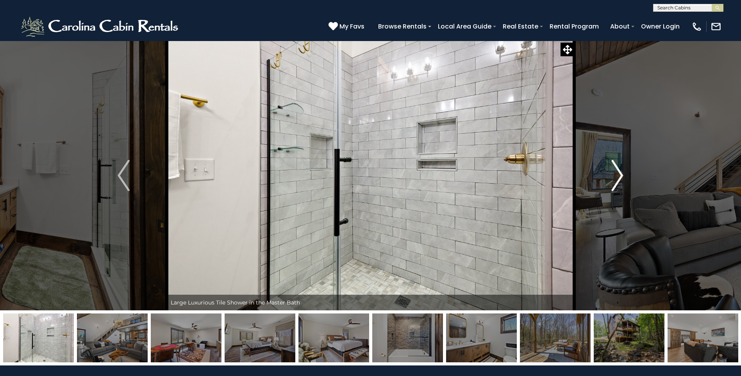
click at [608, 186] on button "Next" at bounding box center [617, 176] width 86 height 270
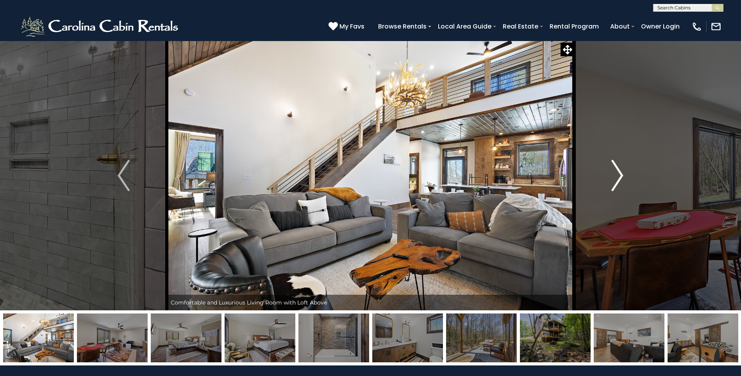
click at [608, 186] on button "Next" at bounding box center [617, 176] width 86 height 270
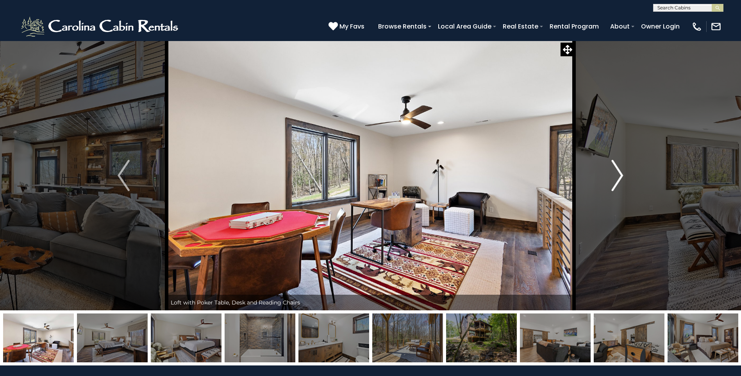
click at [607, 186] on button "Next" at bounding box center [617, 176] width 86 height 270
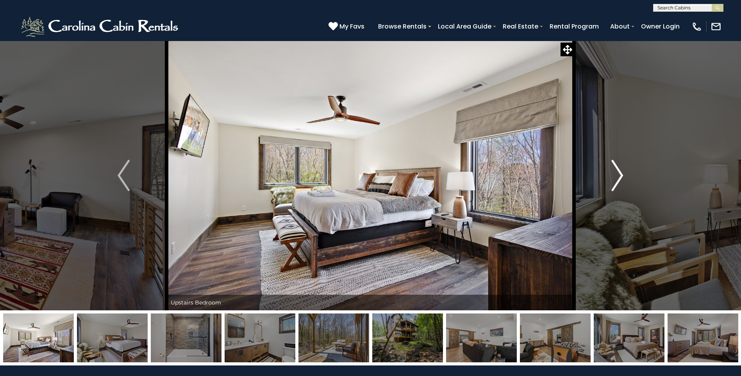
click at [604, 187] on button "Next" at bounding box center [617, 176] width 86 height 270
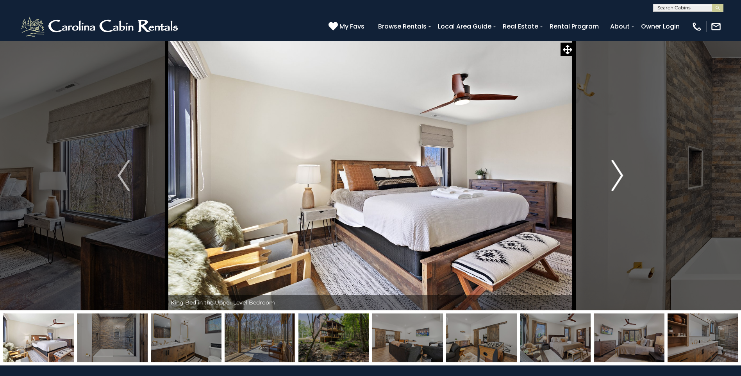
click at [603, 186] on button "Next" at bounding box center [617, 176] width 86 height 270
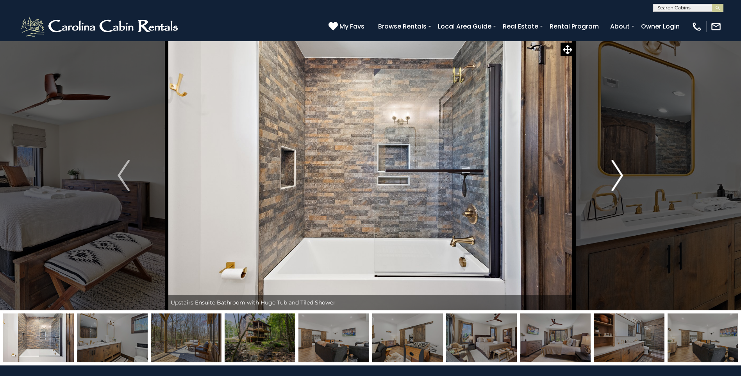
click at [603, 186] on button "Next" at bounding box center [617, 176] width 86 height 270
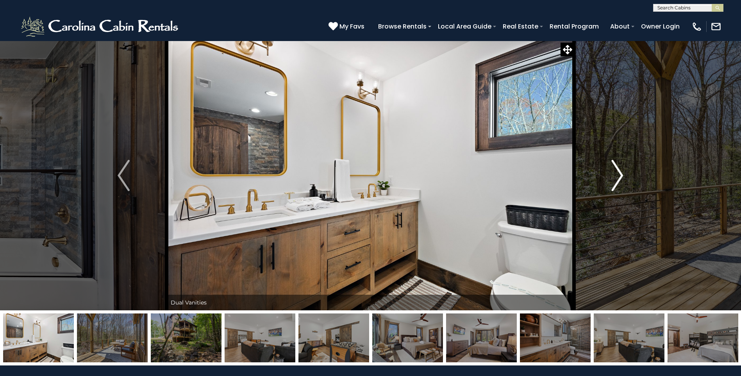
click at [603, 187] on button "Next" at bounding box center [617, 176] width 86 height 270
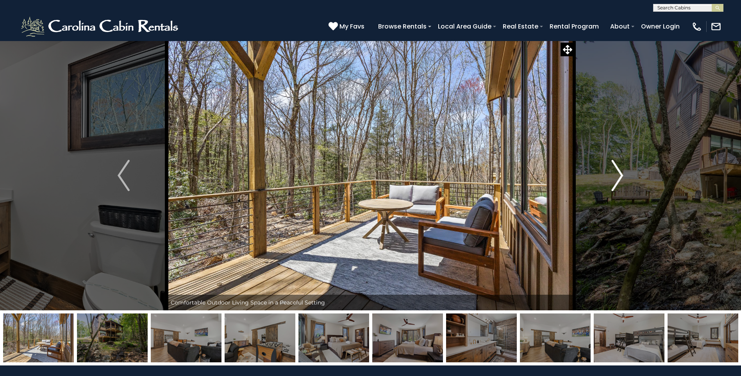
click at [603, 187] on button "Next" at bounding box center [617, 176] width 86 height 270
